Goal: Check status: Check status

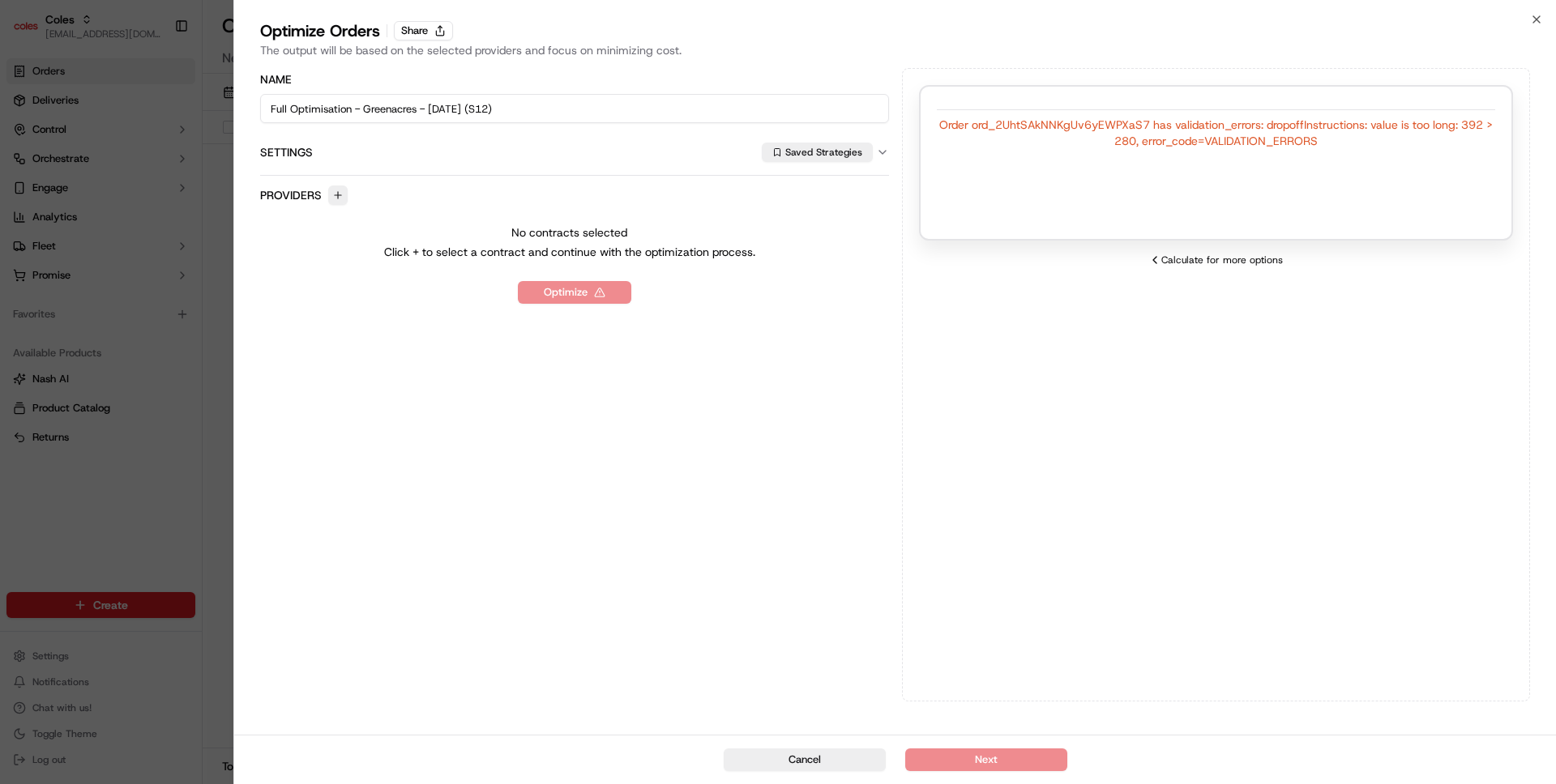
click at [177, 320] on div at bounding box center [778, 392] width 1556 height 784
click at [144, 367] on div at bounding box center [778, 392] width 1556 height 784
click at [164, 428] on div at bounding box center [778, 392] width 1556 height 784
click at [792, 750] on button "Cancel" at bounding box center [805, 759] width 162 height 23
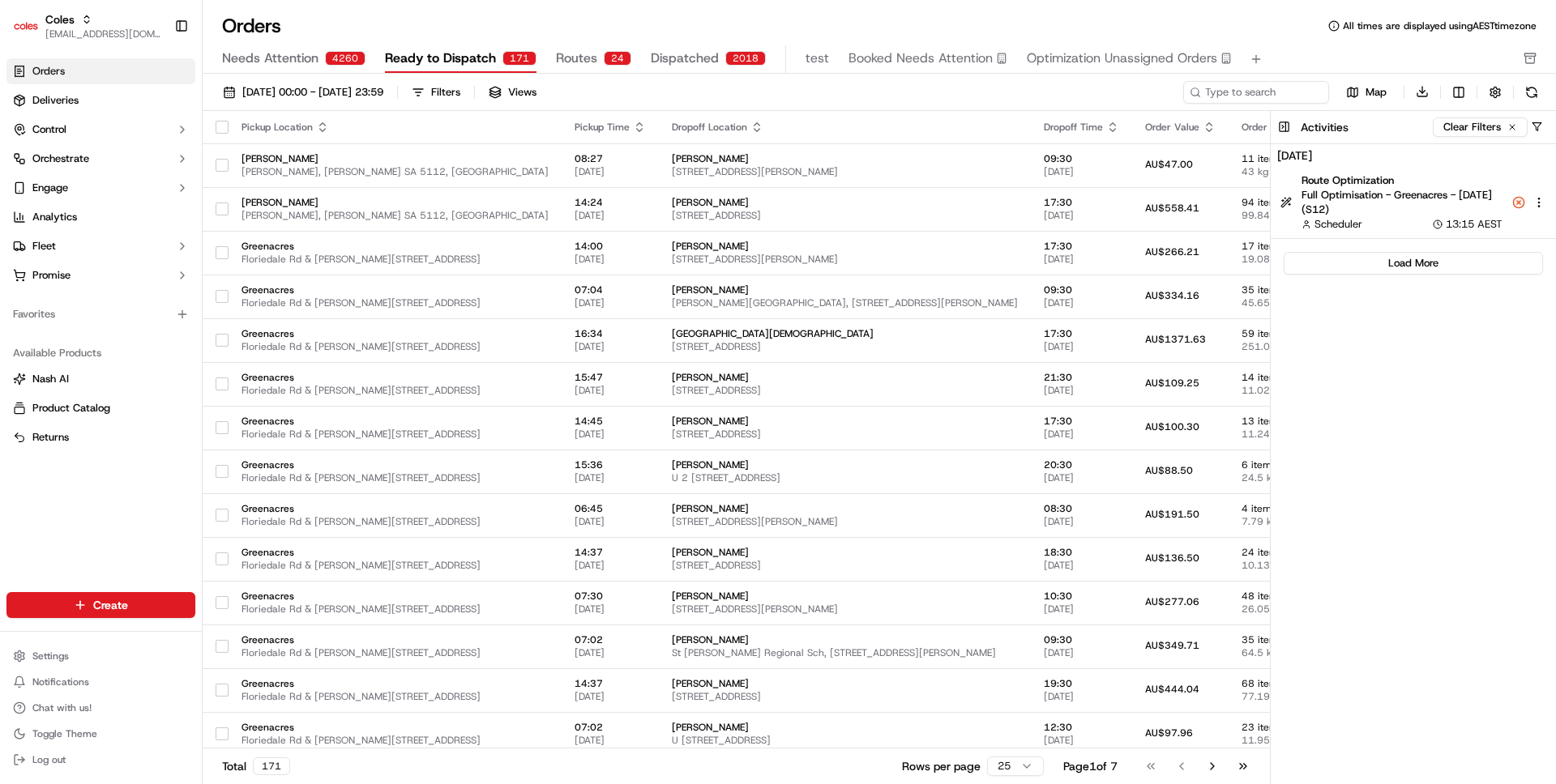
click at [1328, 380] on div "Sep 18, 2025 Route Optimization Full Optimisation - Greenacres - 2025-09-20 (S1…" at bounding box center [1414, 467] width 285 height 646
click at [1393, 205] on span "Full Optimisation - Greenacres - 2025-09-20 (S12)" at bounding box center [1402, 203] width 201 height 30
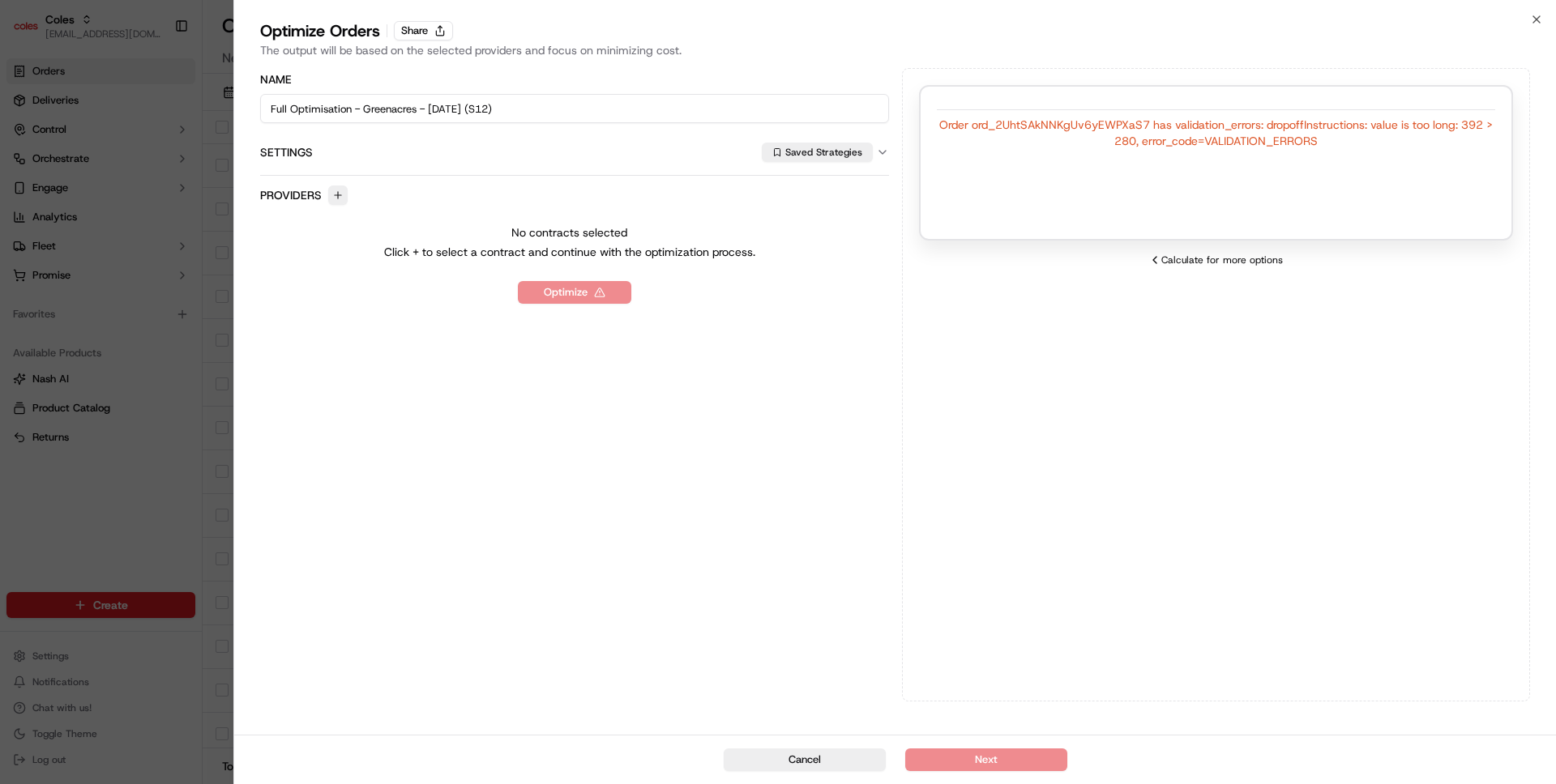
click at [404, 272] on div "Name Full Optimisation - Greenacres - 2025-09-20 (S12) Settings Saved Strategie…" at bounding box center [575, 385] width 629 height 634
click at [198, 263] on div at bounding box center [778, 392] width 1556 height 784
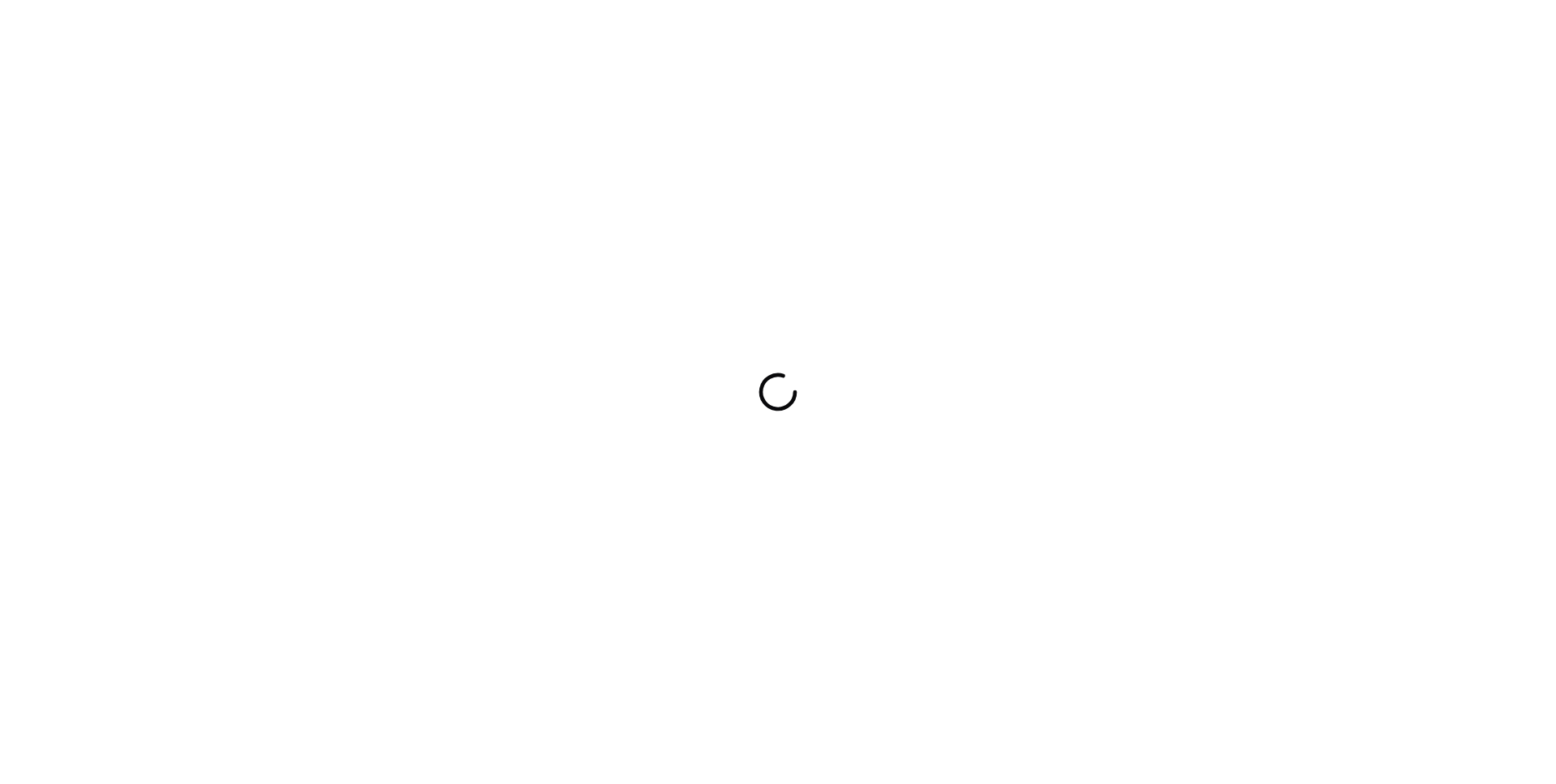
click at [554, 1] on div at bounding box center [778, 392] width 1556 height 784
